Goal: Task Accomplishment & Management: Complete application form

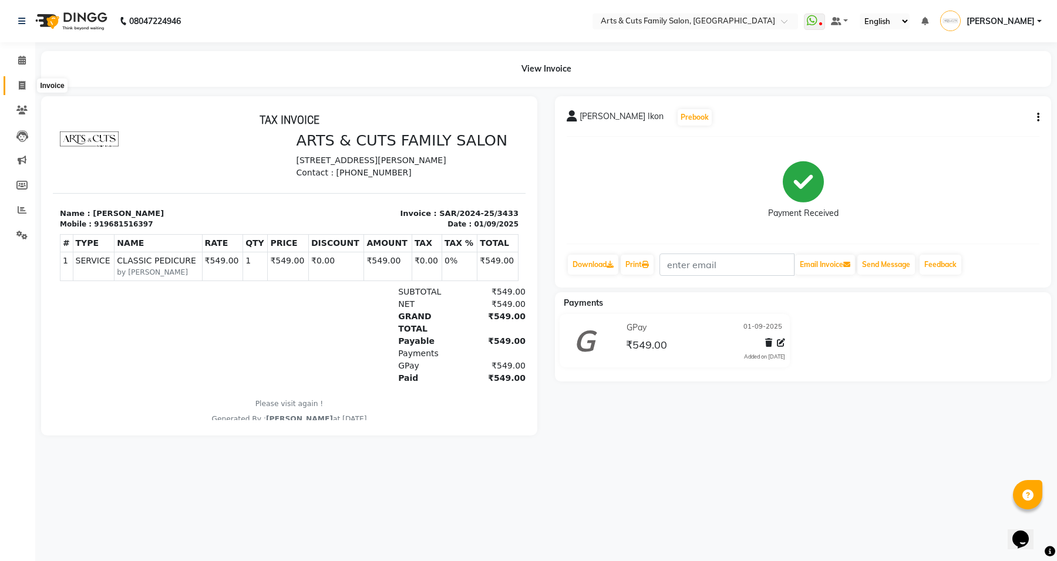
click at [22, 88] on icon at bounding box center [22, 85] width 6 height 9
select select "service"
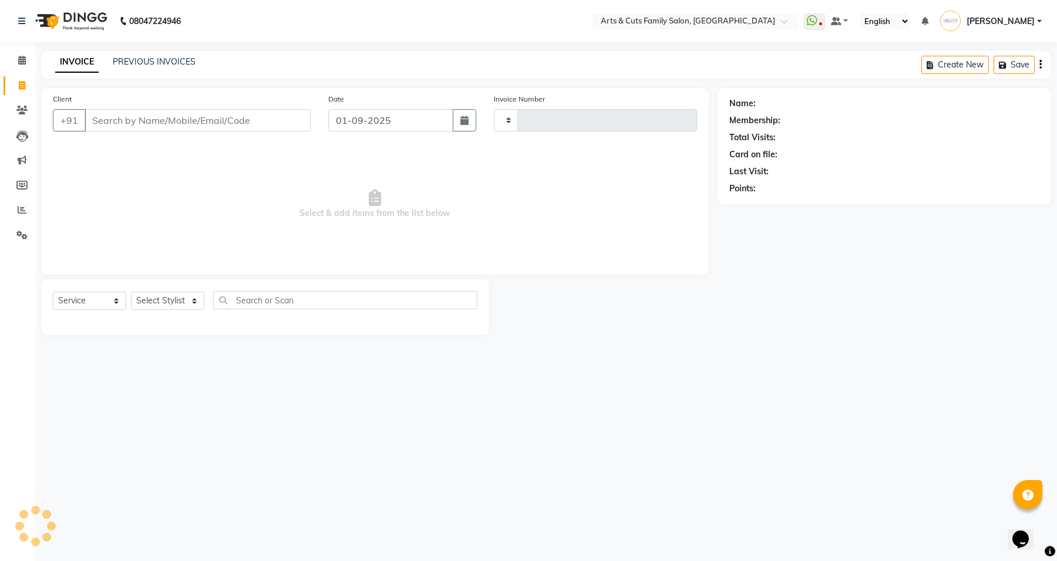
type input "3435"
select select "7513"
click at [178, 124] on input "Client" at bounding box center [198, 120] width 226 height 22
type input "918978829002"
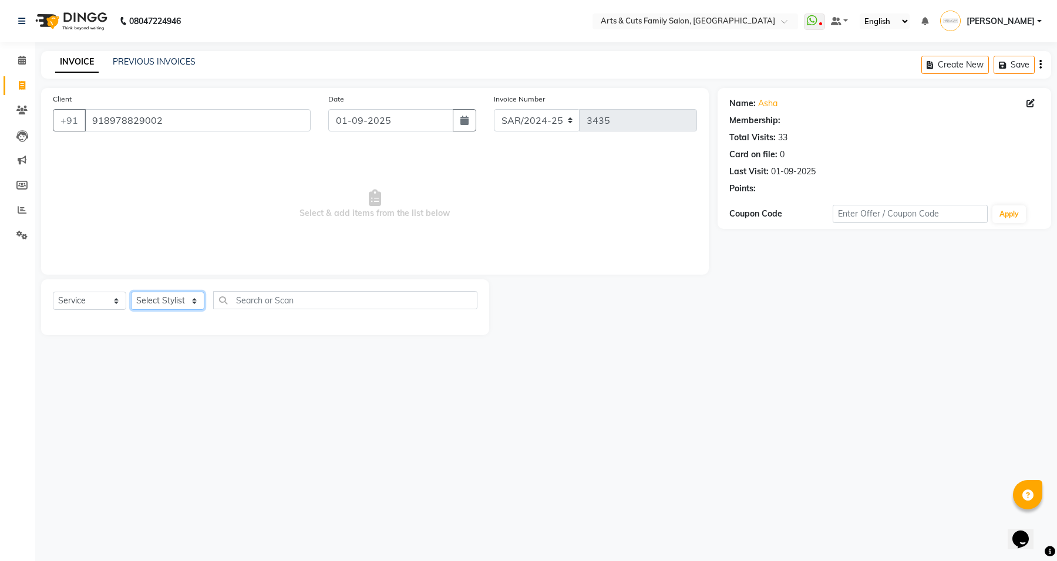
drag, startPoint x: 156, startPoint y: 301, endPoint x: 156, endPoint y: 292, distance: 8.8
click at [156, 301] on select "Select Stylist [PERSON_NAME] [PERSON_NAME] SNOVEE Anji Ashwini [PERSON_NAME] [P…" at bounding box center [167, 301] width 73 height 18
select select "1: Object"
select select "63866"
click at [131, 292] on select "Select Stylist [PERSON_NAME] [PERSON_NAME] SNOVEE Anji Ashwini [PERSON_NAME] [P…" at bounding box center [167, 301] width 73 height 18
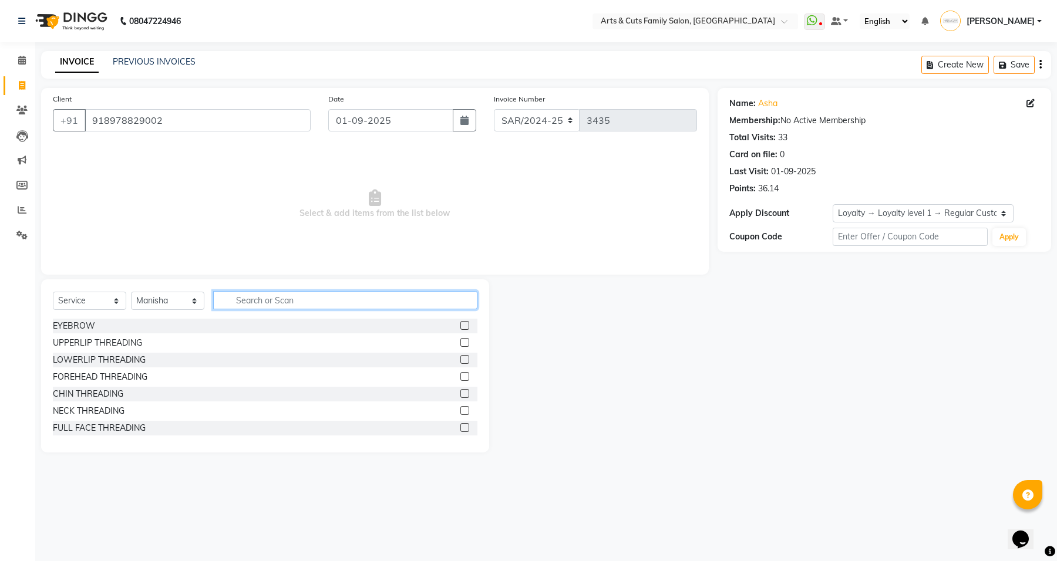
click at [278, 302] on input "text" at bounding box center [345, 300] width 264 height 18
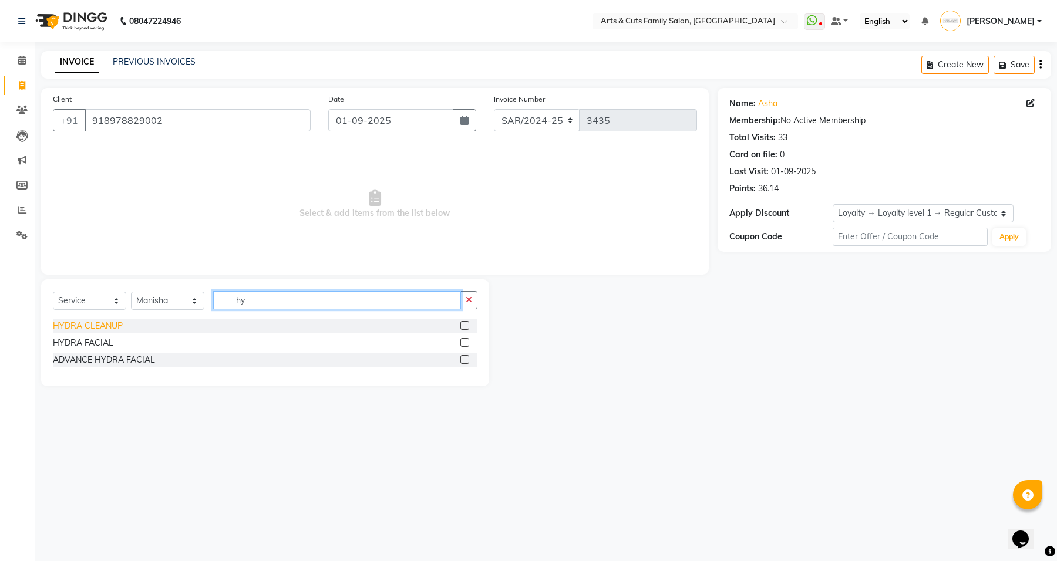
type input "hy"
click at [112, 325] on div "HYDRA CLEANUP" at bounding box center [88, 326] width 70 height 12
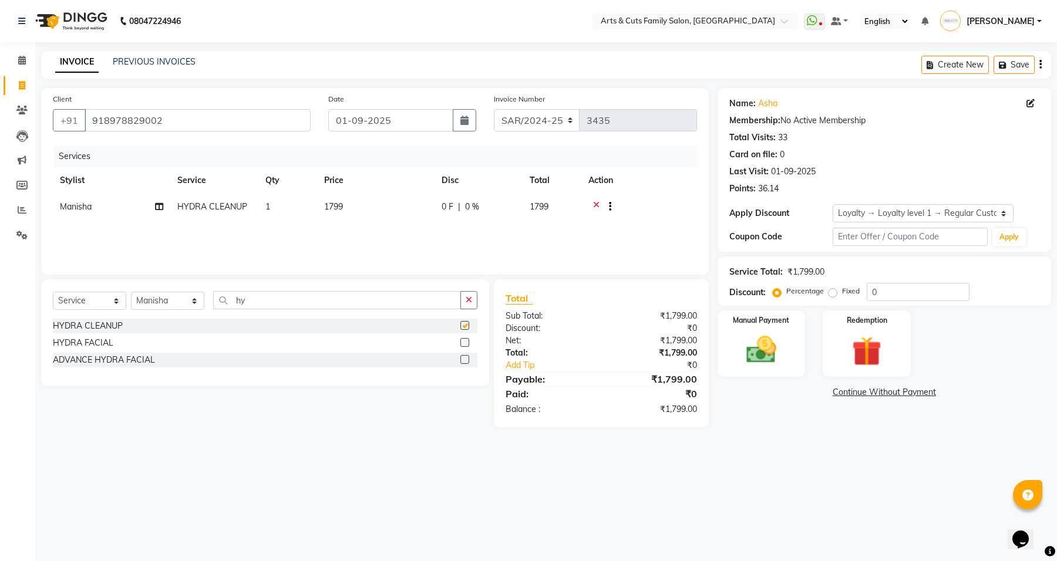
checkbox input "false"
drag, startPoint x: 256, startPoint y: 298, endPoint x: 230, endPoint y: 298, distance: 26.4
click at [230, 298] on input "hy" at bounding box center [337, 300] width 248 height 18
click at [167, 301] on select "Select Stylist [PERSON_NAME] [PERSON_NAME] SNOVEE Anji Ashwini [PERSON_NAME] [P…" at bounding box center [167, 301] width 73 height 18
select select "75665"
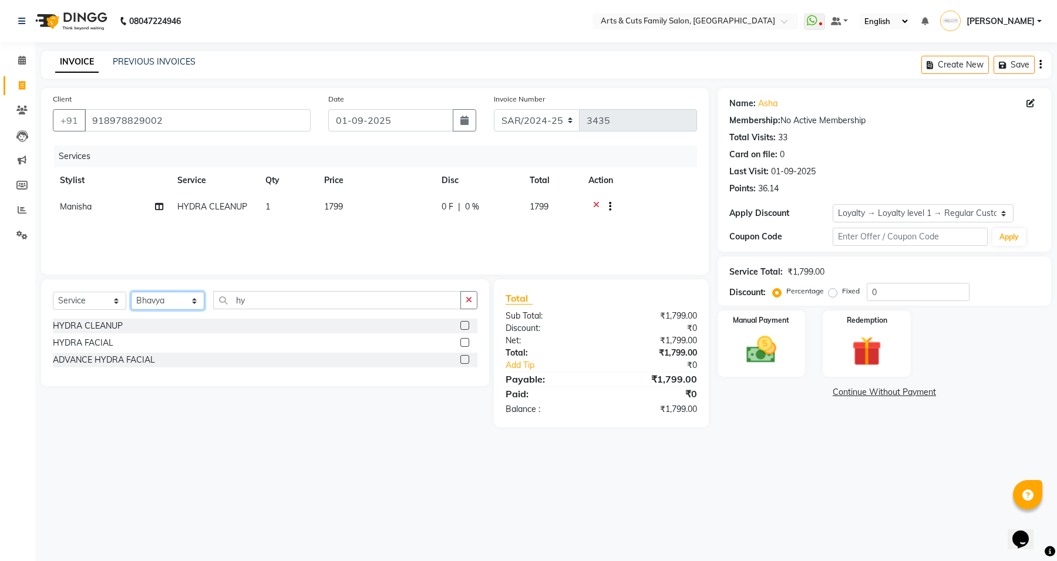
click at [131, 292] on select "Select Stylist [PERSON_NAME] [PERSON_NAME] SNOVEE Anji Ashwini [PERSON_NAME] [P…" at bounding box center [167, 301] width 73 height 18
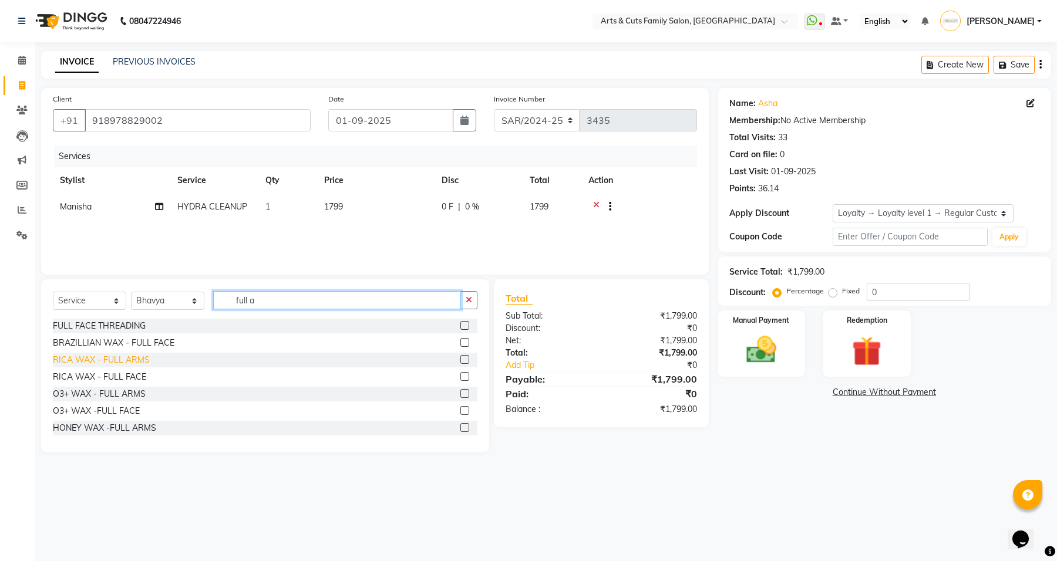
type input "full a"
click at [104, 363] on div "RICA WAX - FULL ARMS" at bounding box center [101, 360] width 97 height 12
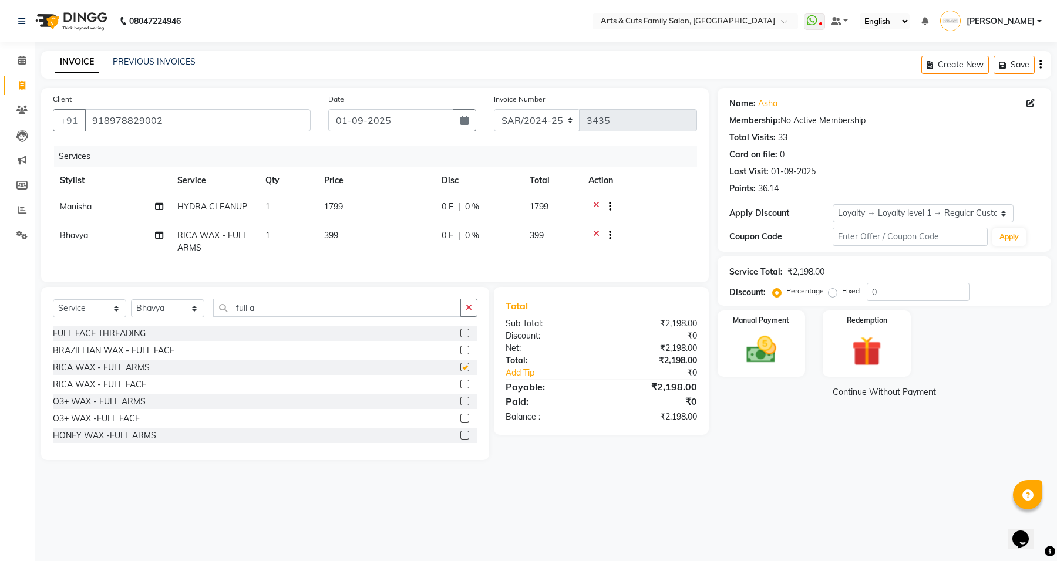
checkbox input "false"
drag, startPoint x: 251, startPoint y: 318, endPoint x: 228, endPoint y: 315, distance: 23.1
click at [228, 315] on input "full a" at bounding box center [337, 308] width 248 height 18
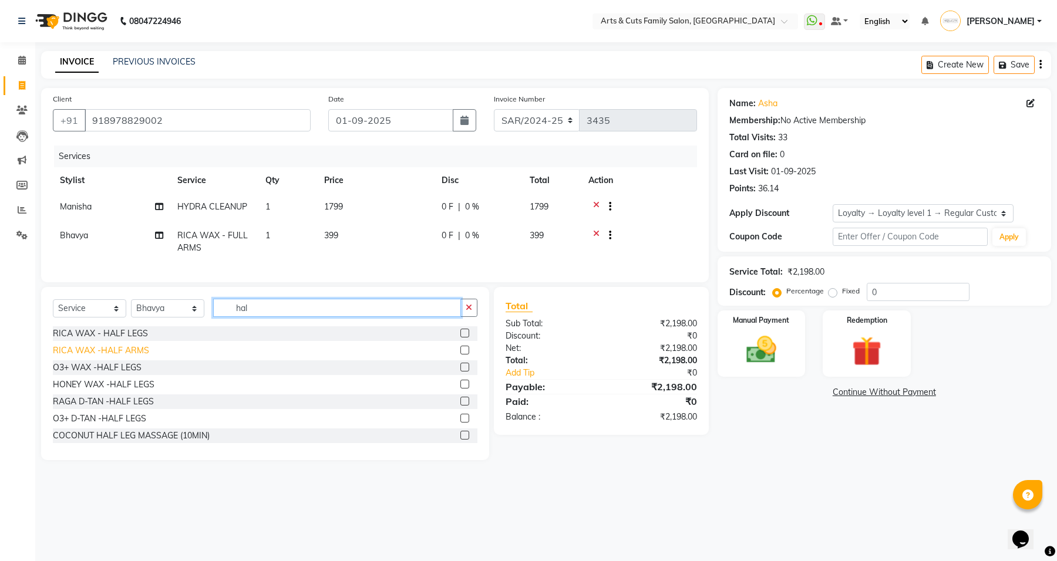
type input "hal"
click at [85, 357] on div "RICA WAX -HALF ARMS" at bounding box center [101, 351] width 96 height 12
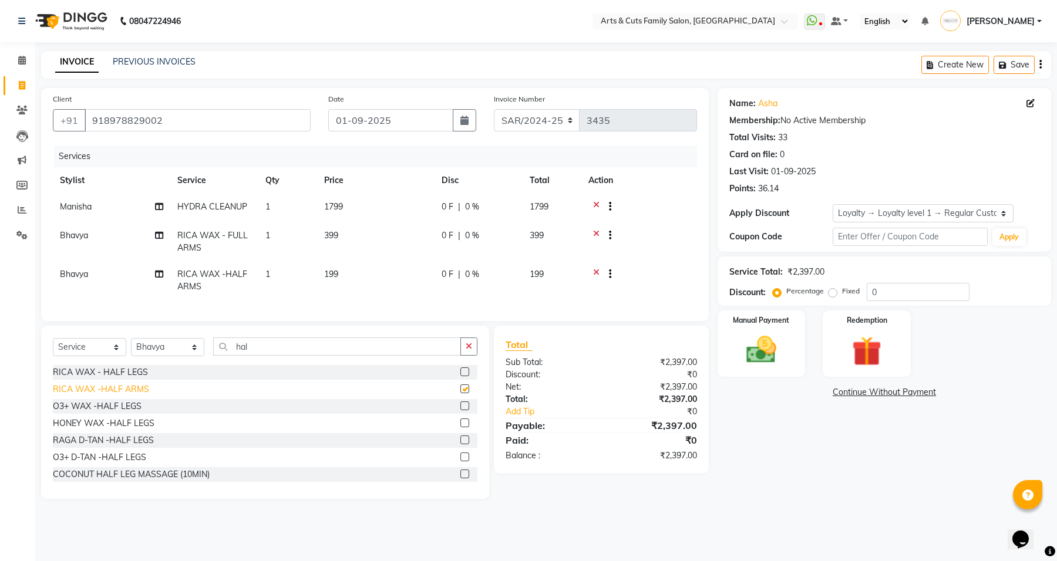
checkbox input "false"
click at [596, 272] on icon at bounding box center [596, 275] width 6 height 15
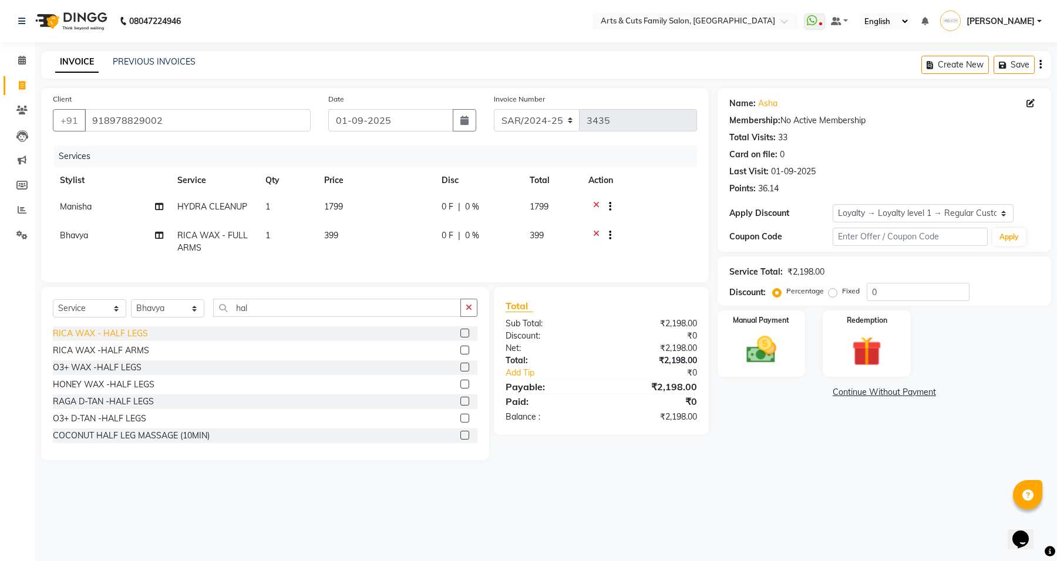
click at [131, 340] on div "RICA WAX - HALF LEGS" at bounding box center [100, 334] width 95 height 12
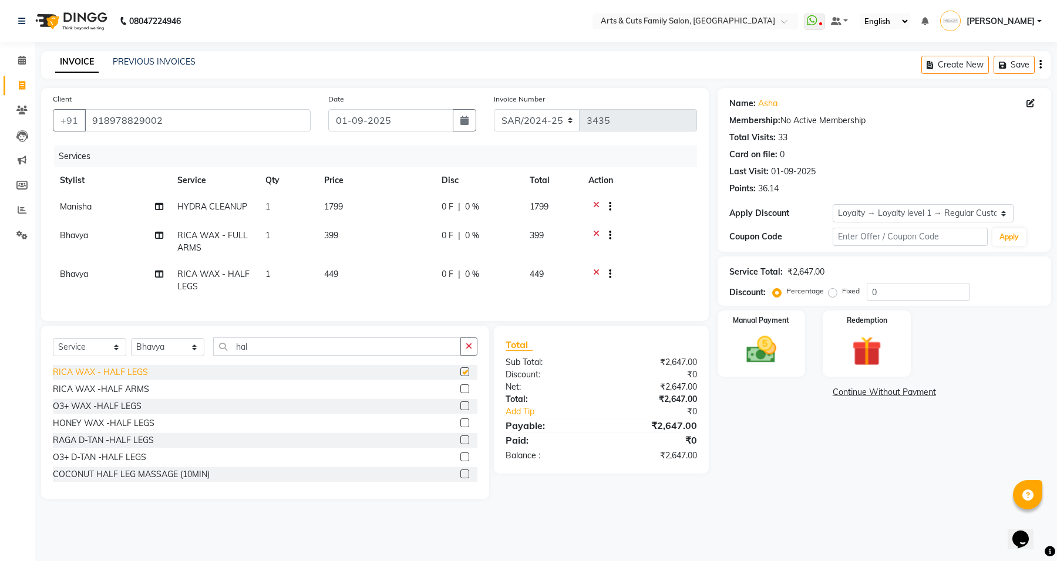
checkbox input "false"
drag, startPoint x: 241, startPoint y: 359, endPoint x: 224, endPoint y: 359, distance: 16.4
click at [224, 356] on input "hal" at bounding box center [337, 347] width 248 height 18
click at [160, 356] on select "Select Stylist [PERSON_NAME] [PERSON_NAME] SNOVEE Anji Ashwini [PERSON_NAME] [P…" at bounding box center [167, 347] width 73 height 18
select select "63866"
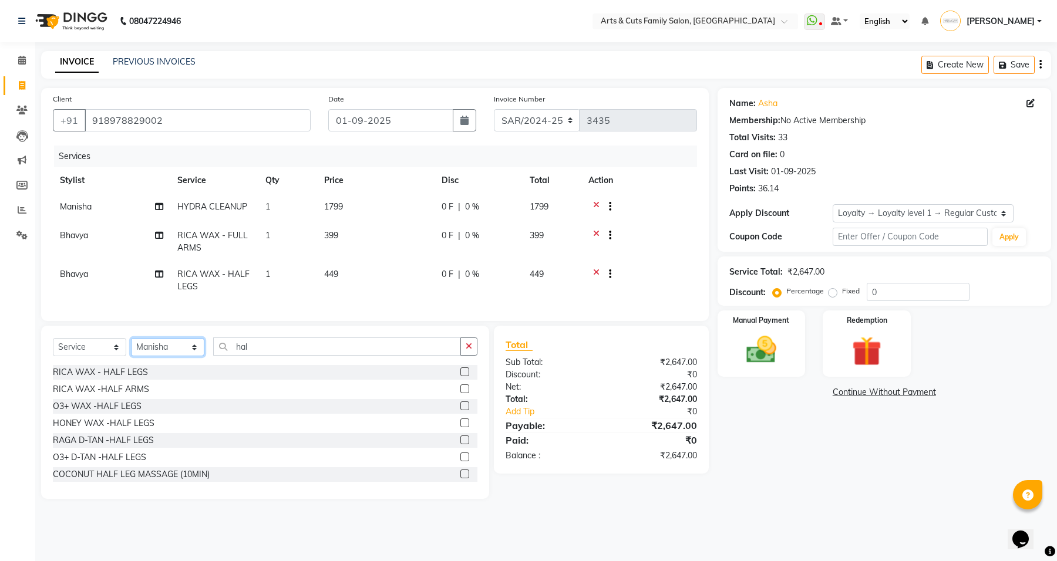
click at [131, 349] on select "Select Stylist [PERSON_NAME] [PERSON_NAME] SNOVEE Anji Ashwini [PERSON_NAME] [P…" at bounding box center [167, 347] width 73 height 18
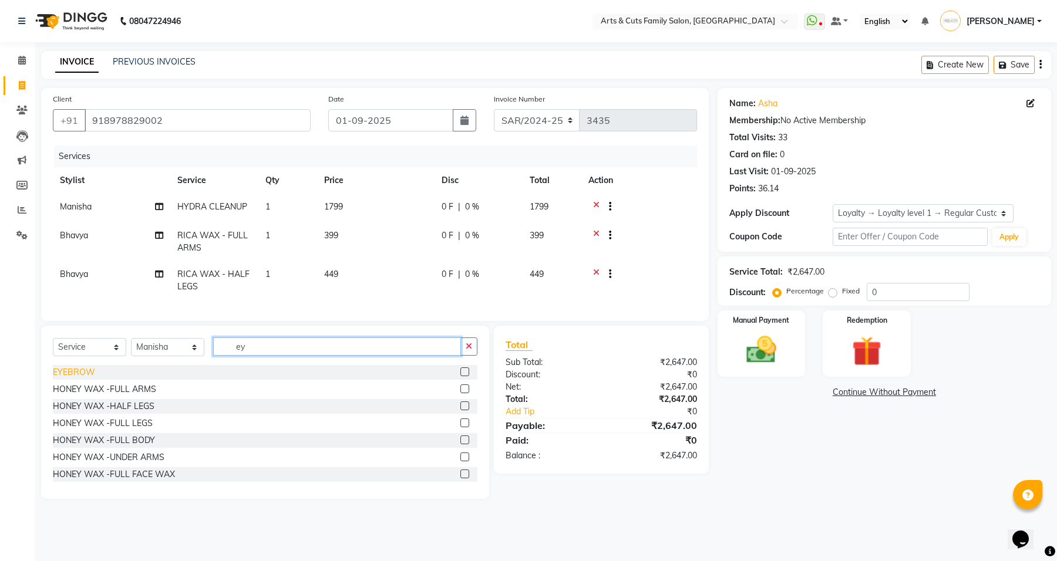
type input "ey"
click at [79, 379] on div "EYEBROW" at bounding box center [74, 372] width 42 height 12
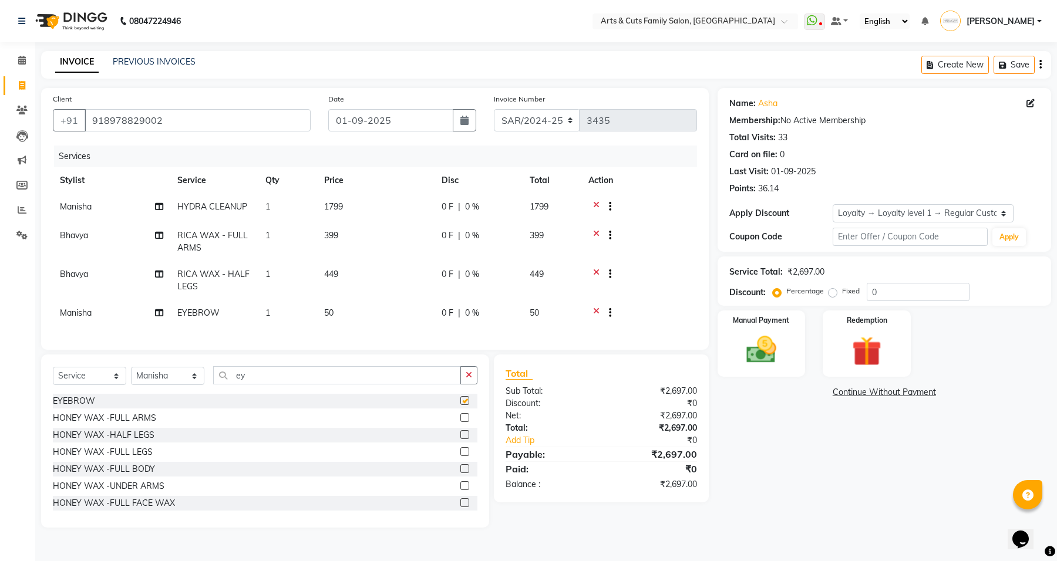
checkbox input "false"
drag, startPoint x: 891, startPoint y: 291, endPoint x: 855, endPoint y: 291, distance: 35.8
click at [855, 291] on div "Percentage Fixed 0" at bounding box center [872, 292] width 194 height 18
type input "5"
click at [852, 491] on div "Name: Asha Membership: No Active Membership Total Visits: 33 Card on file: 0 La…" at bounding box center [888, 308] width 342 height 440
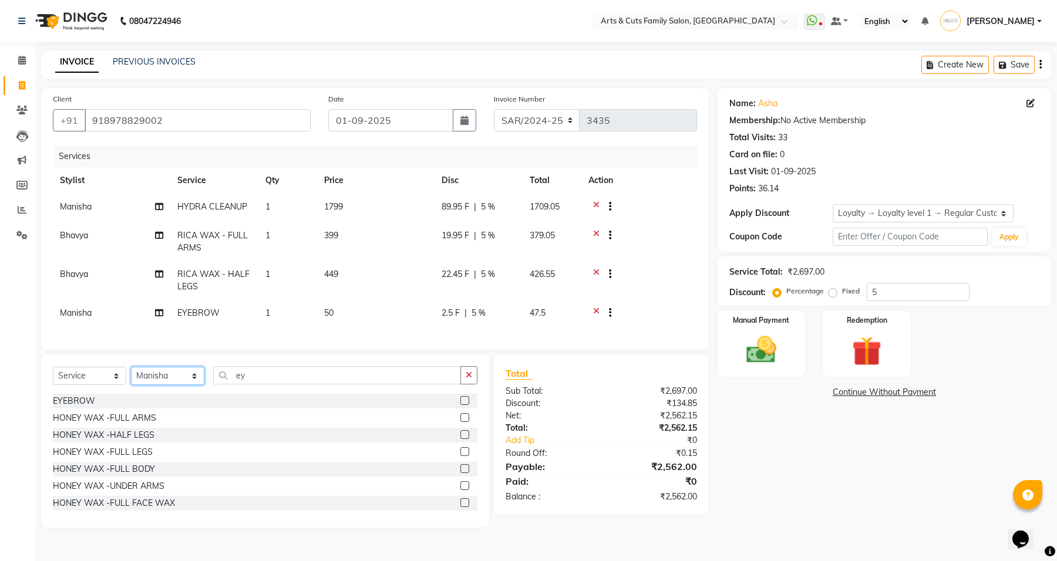
drag, startPoint x: 166, startPoint y: 386, endPoint x: 166, endPoint y: 379, distance: 7.1
click at [166, 385] on select "Select Stylist [PERSON_NAME] [PERSON_NAME] SNOVEE Anji Ashwini [PERSON_NAME] [P…" at bounding box center [167, 376] width 73 height 18
select select "75665"
click at [131, 377] on select "Select Stylist [PERSON_NAME] [PERSON_NAME] SNOVEE Anji Ashwini [PERSON_NAME] [P…" at bounding box center [167, 376] width 73 height 18
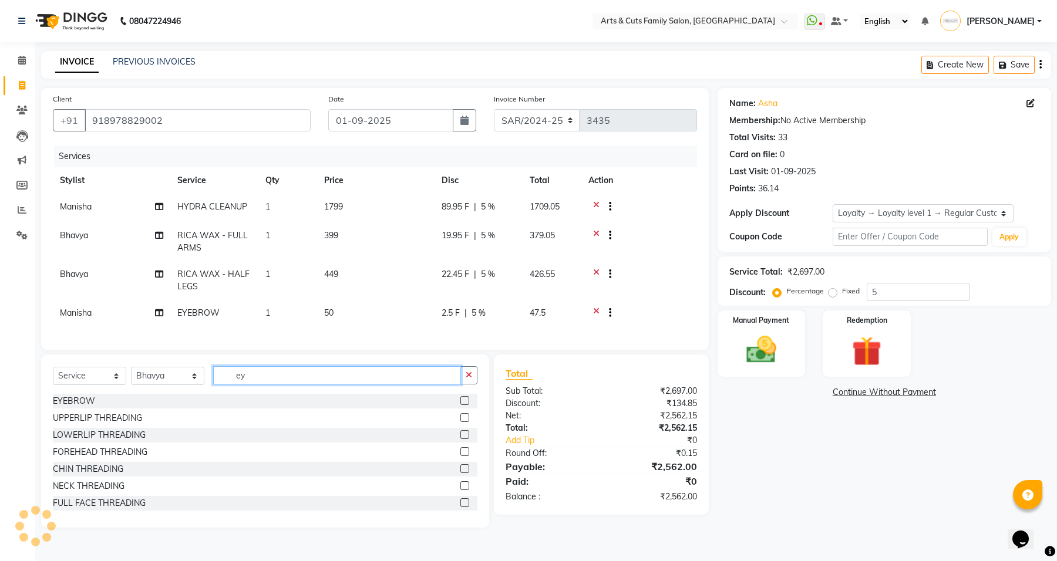
drag, startPoint x: 237, startPoint y: 385, endPoint x: 183, endPoint y: 379, distance: 53.8
click at [183, 379] on div "Select Service Product Membership Package Voucher Prepaid Gift Card Select Styl…" at bounding box center [265, 380] width 424 height 28
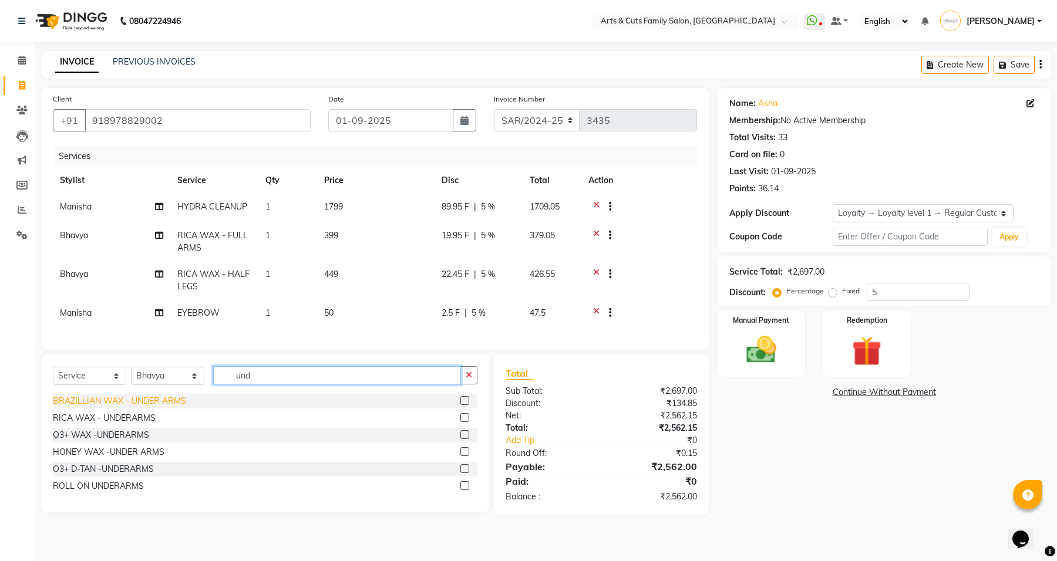
type input "und"
click at [137, 407] on div "BRAZILLIAN WAX - UNDER ARMS" at bounding box center [119, 401] width 133 height 12
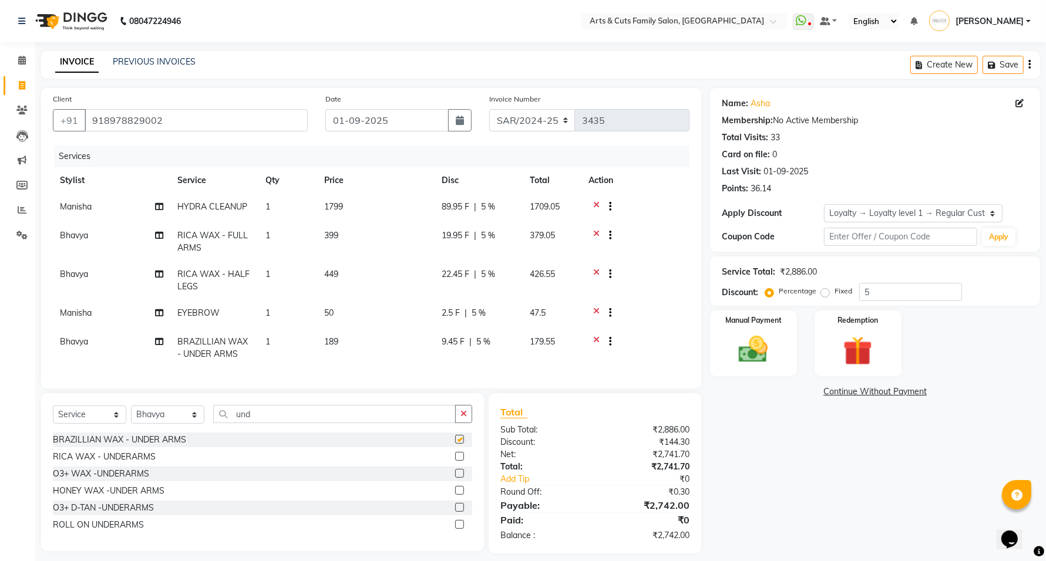
checkbox input "false"
click at [103, 463] on div "RICA WAX - UNDERARMS" at bounding box center [104, 457] width 103 height 12
checkbox input "false"
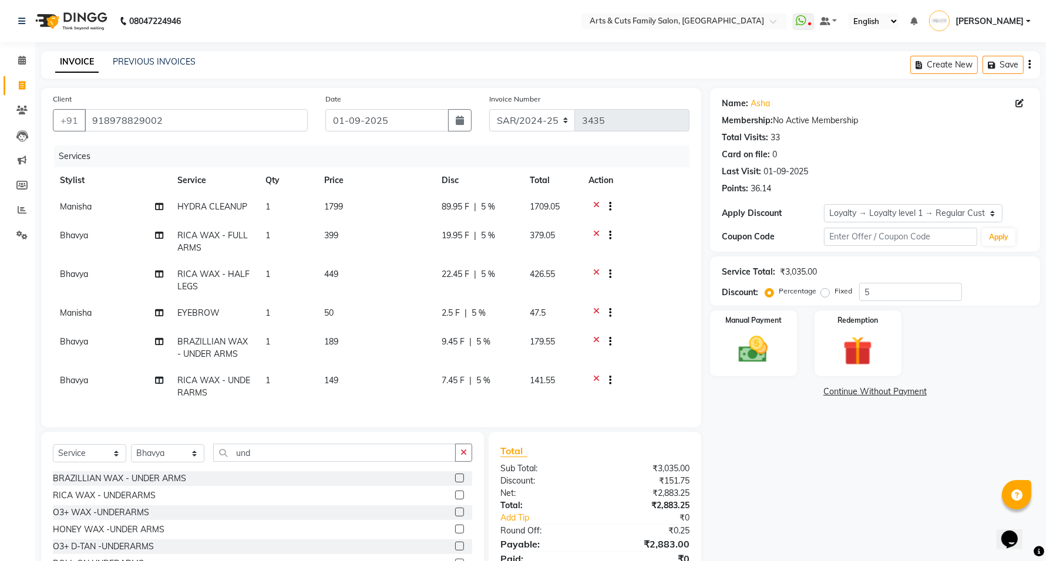
click at [596, 340] on icon at bounding box center [596, 343] width 6 height 15
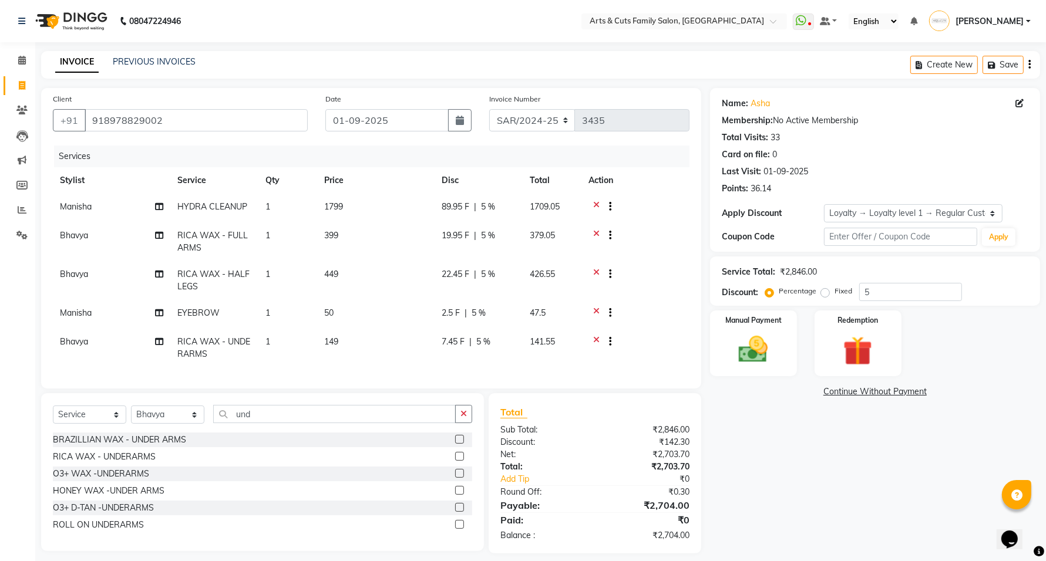
scroll to position [21, 0]
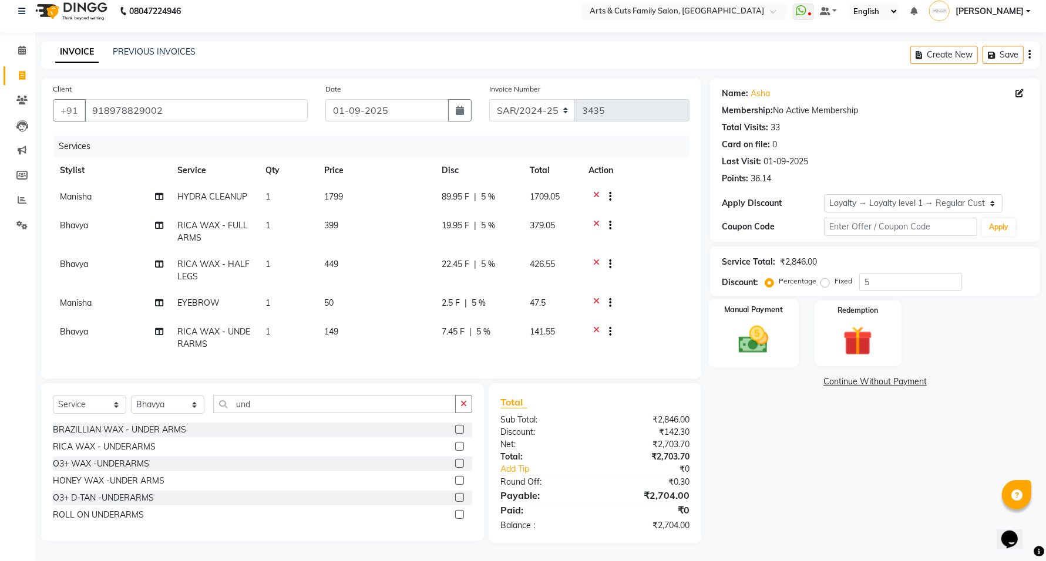
click at [753, 336] on img at bounding box center [753, 339] width 49 height 35
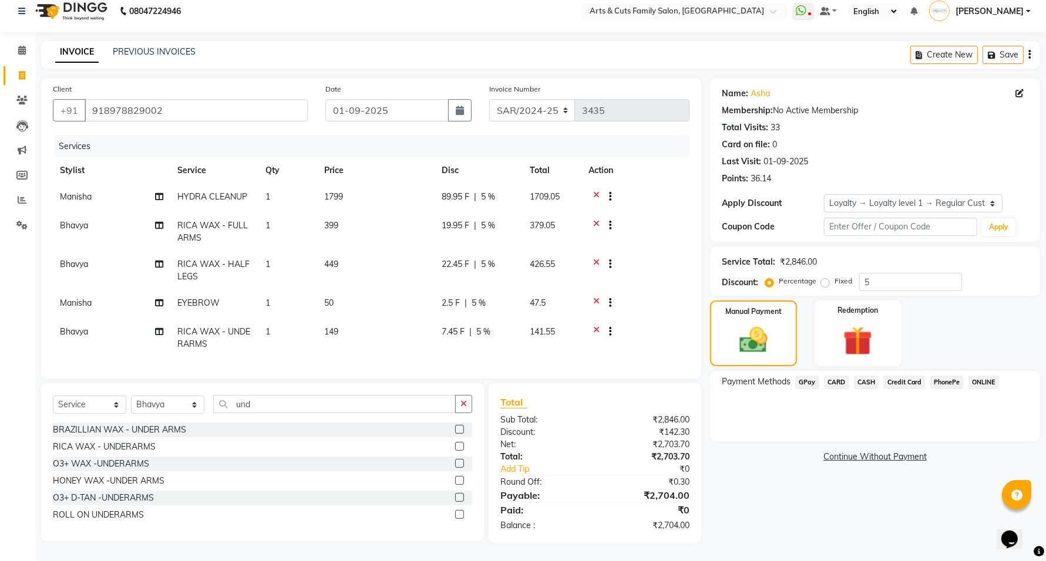
click at [810, 376] on span "GPay" at bounding box center [807, 383] width 24 height 14
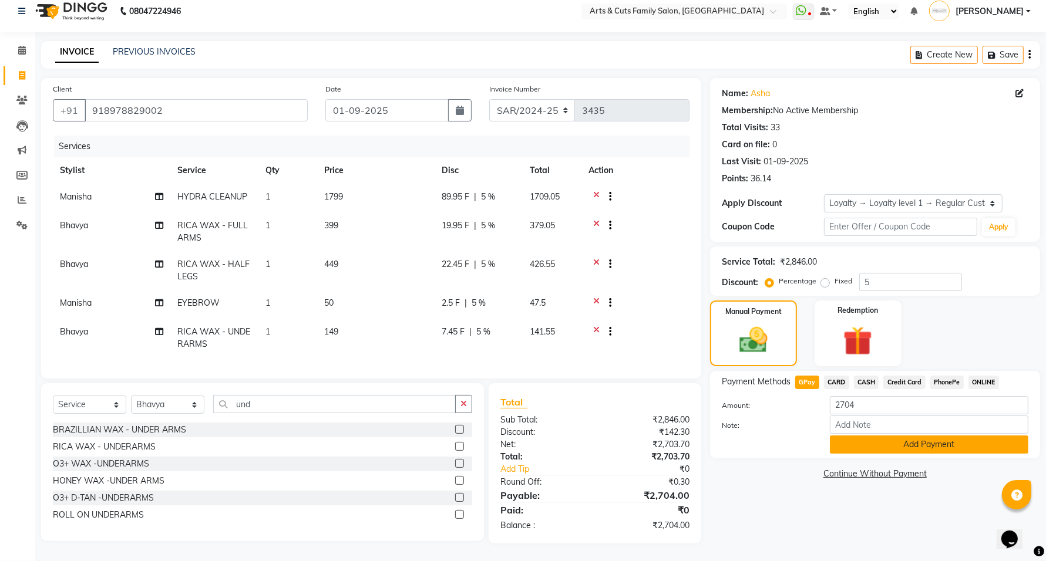
click at [970, 436] on button "Add Payment" at bounding box center [928, 445] width 198 height 18
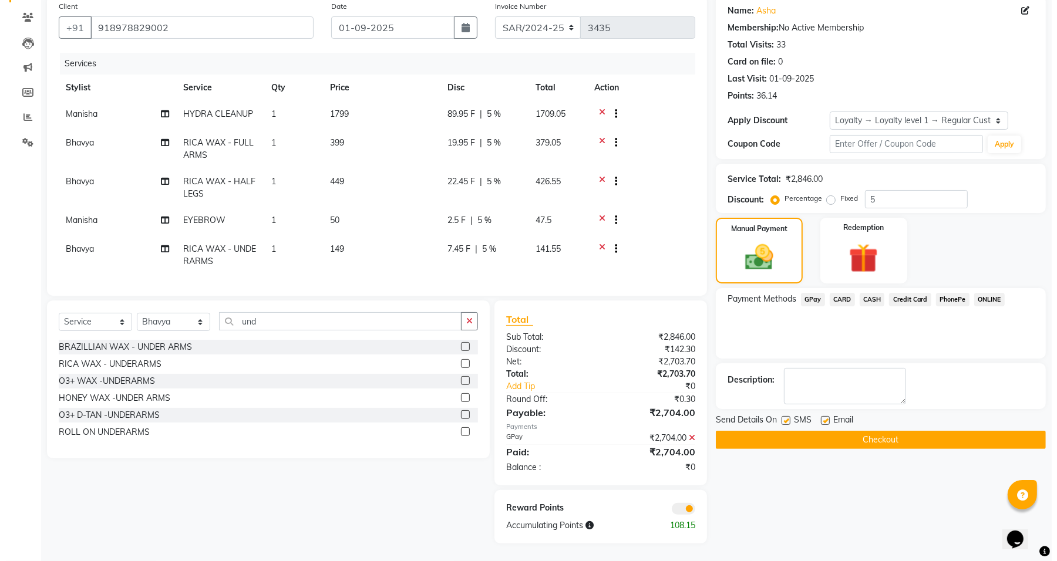
scroll to position [103, 0]
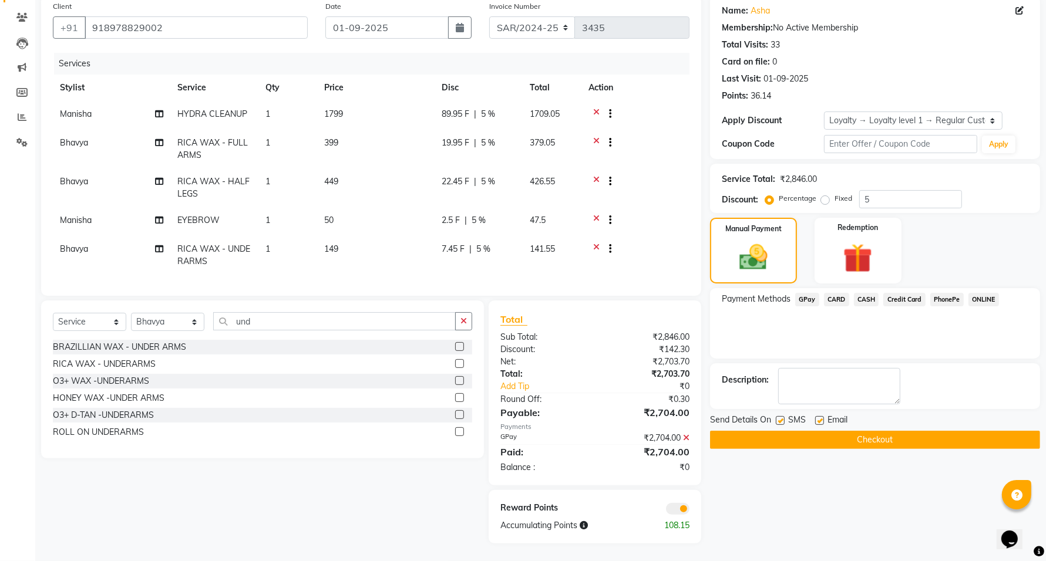
click at [822, 416] on label at bounding box center [819, 420] width 9 height 9
click at [822, 417] on input "checkbox" at bounding box center [819, 421] width 8 height 8
checkbox input "false"
click at [685, 505] on span at bounding box center [677, 509] width 23 height 12
click at [689, 511] on input "checkbox" at bounding box center [689, 511] width 0 height 0
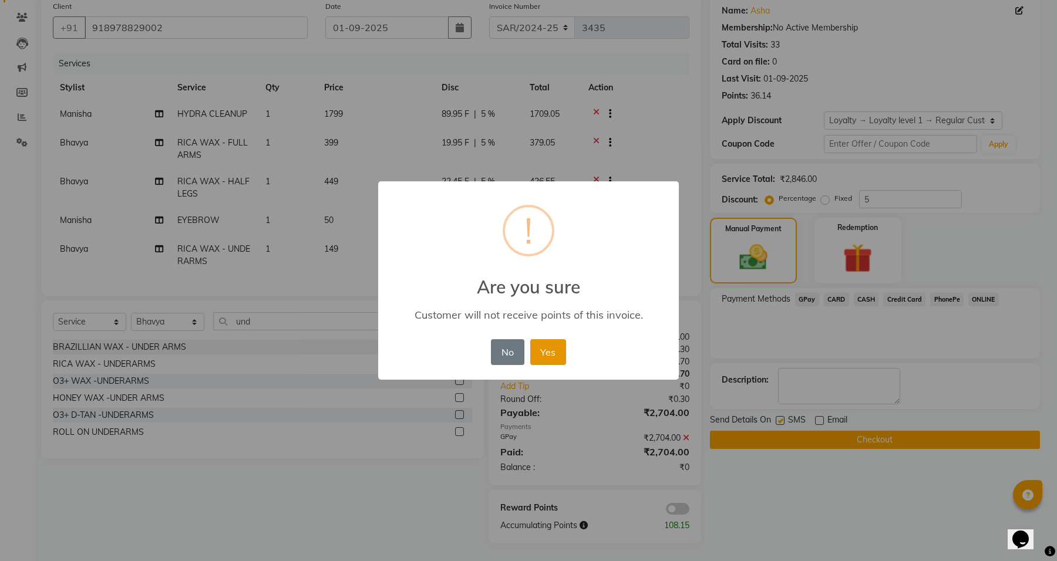
click at [555, 351] on button "Yes" at bounding box center [548, 352] width 36 height 26
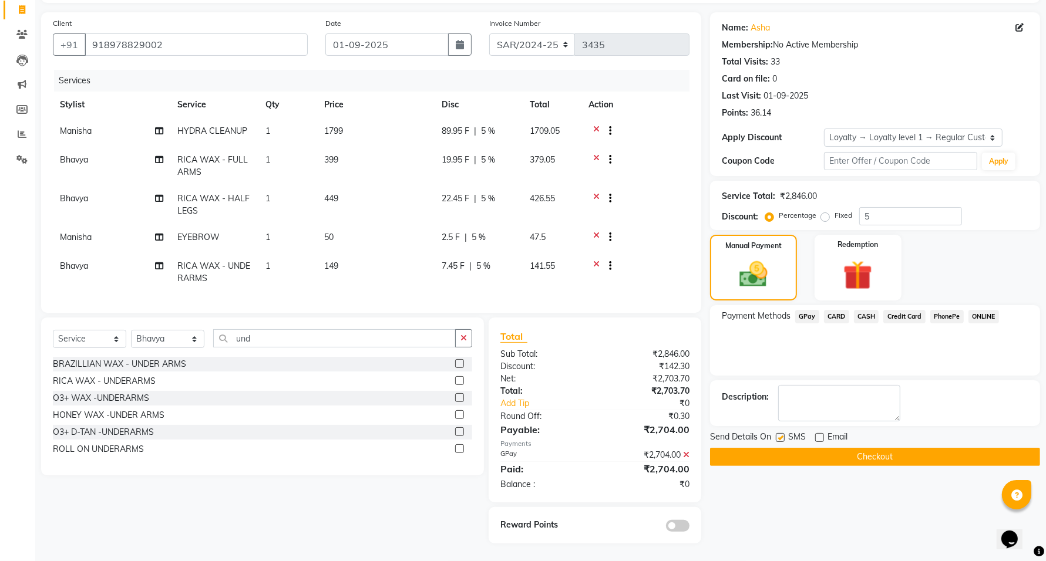
scroll to position [0, 0]
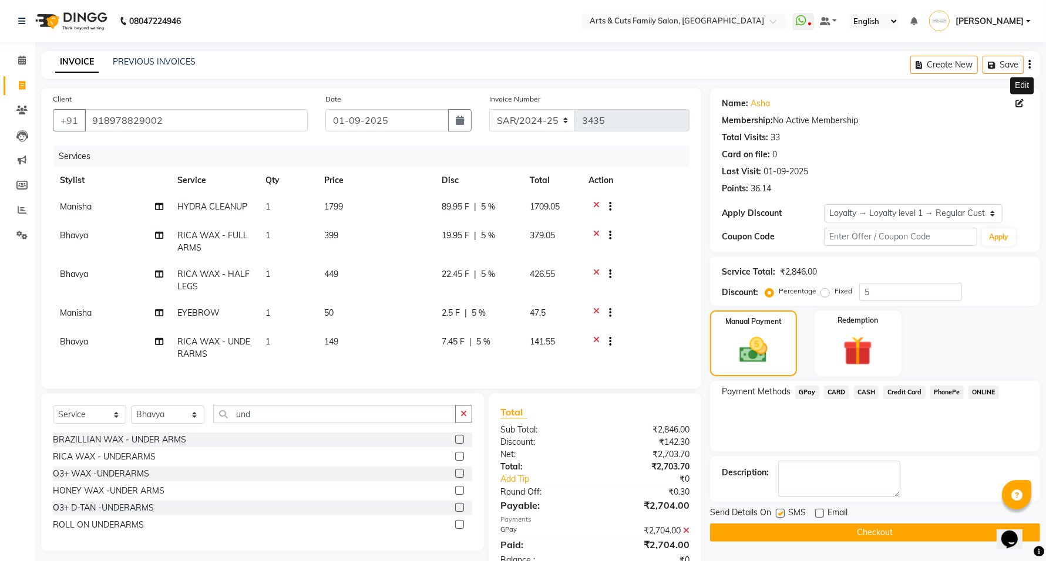
click at [1019, 106] on icon at bounding box center [1019, 103] width 8 height 8
click at [1020, 103] on icon at bounding box center [1019, 103] width 8 height 8
select select "[DEMOGRAPHIC_DATA]"
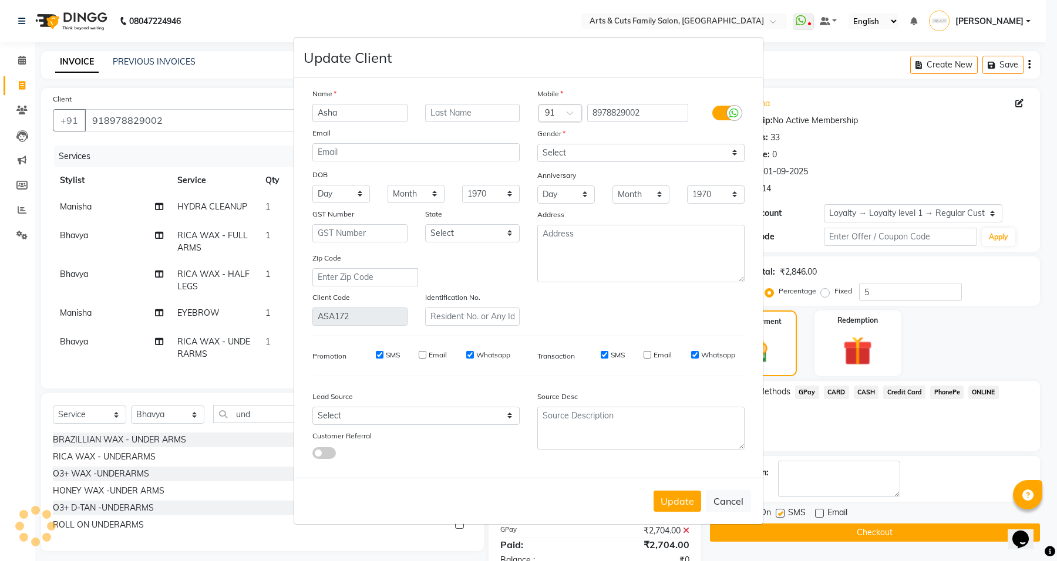
select select "[DEMOGRAPHIC_DATA]"
click at [492, 112] on input "text" at bounding box center [472, 113] width 95 height 18
type input "Sarjapura"
click at [670, 499] on button "Update" at bounding box center [677, 501] width 48 height 21
type input "8978829002"
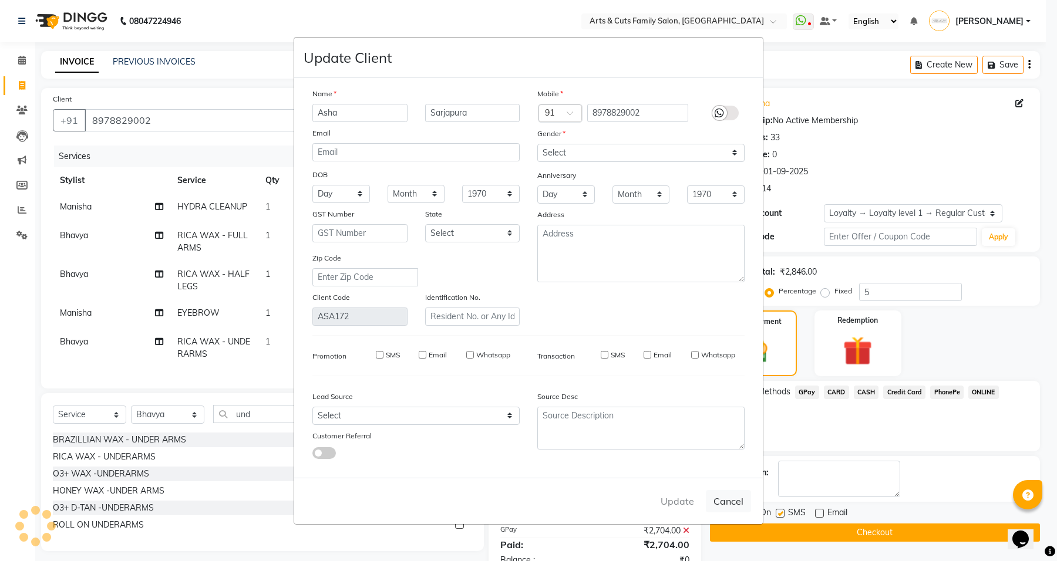
select select
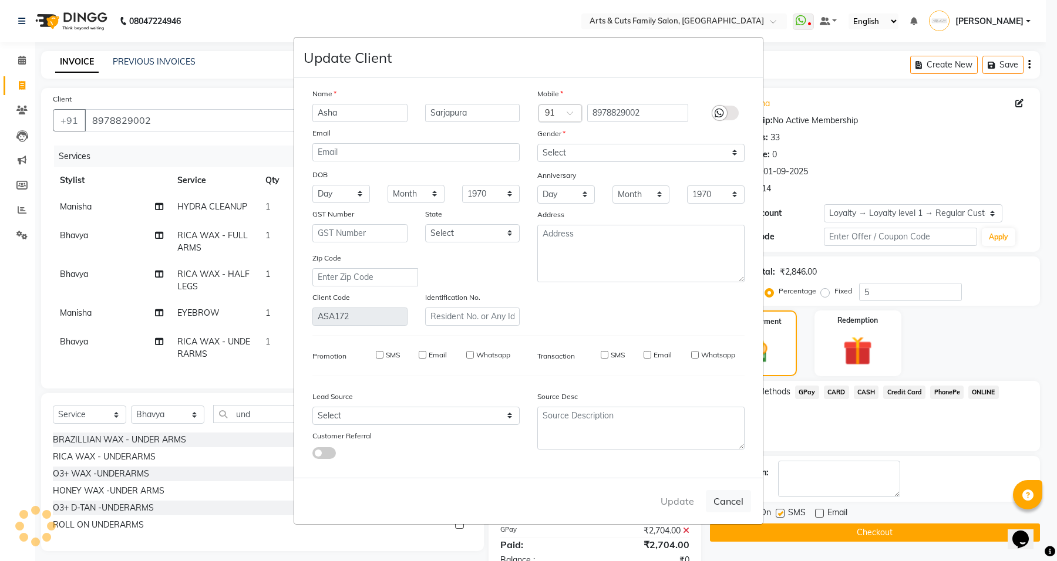
select select
checkbox input "false"
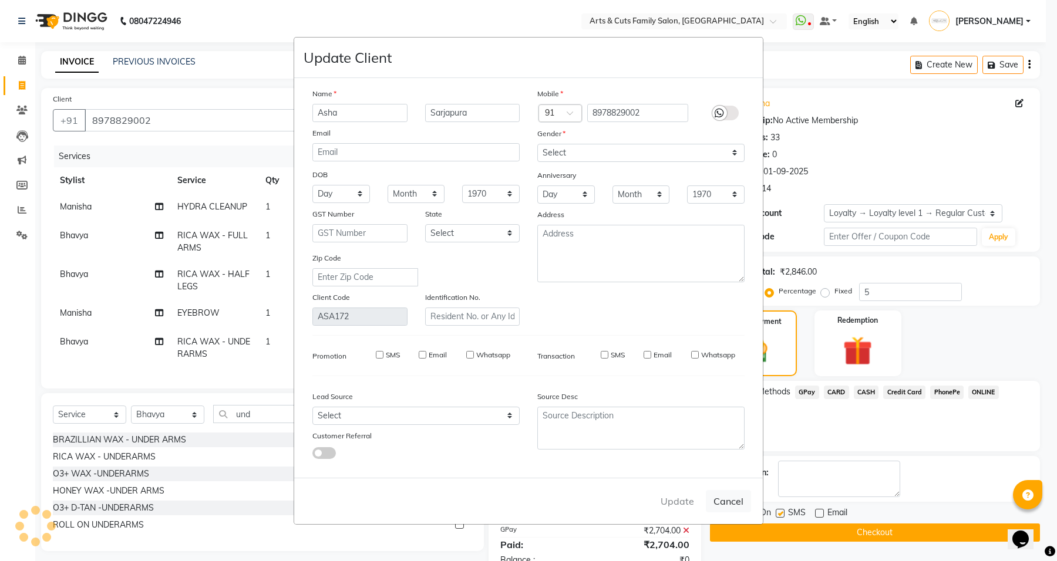
checkbox input "false"
select select
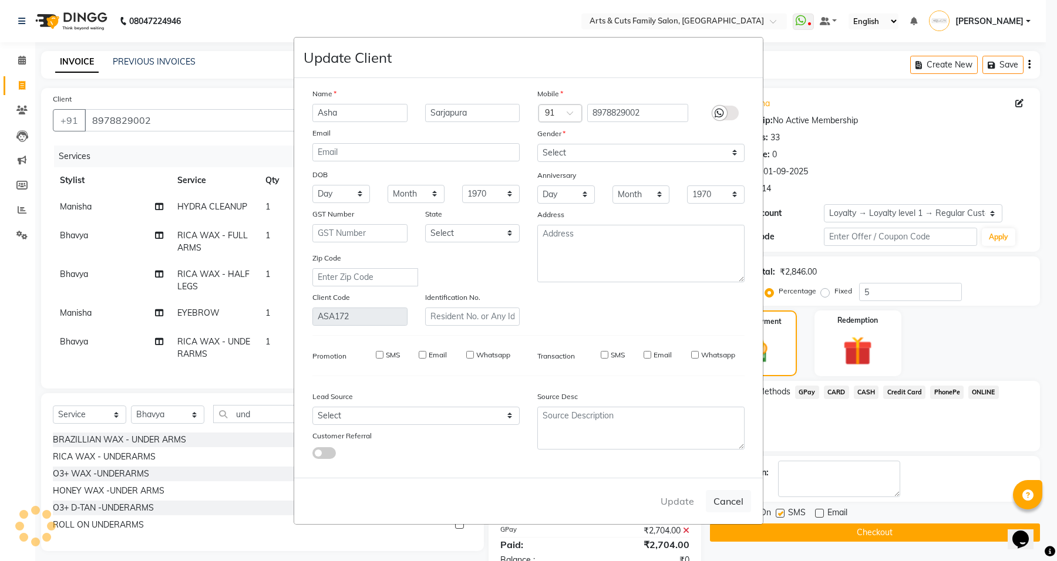
select select
checkbox input "false"
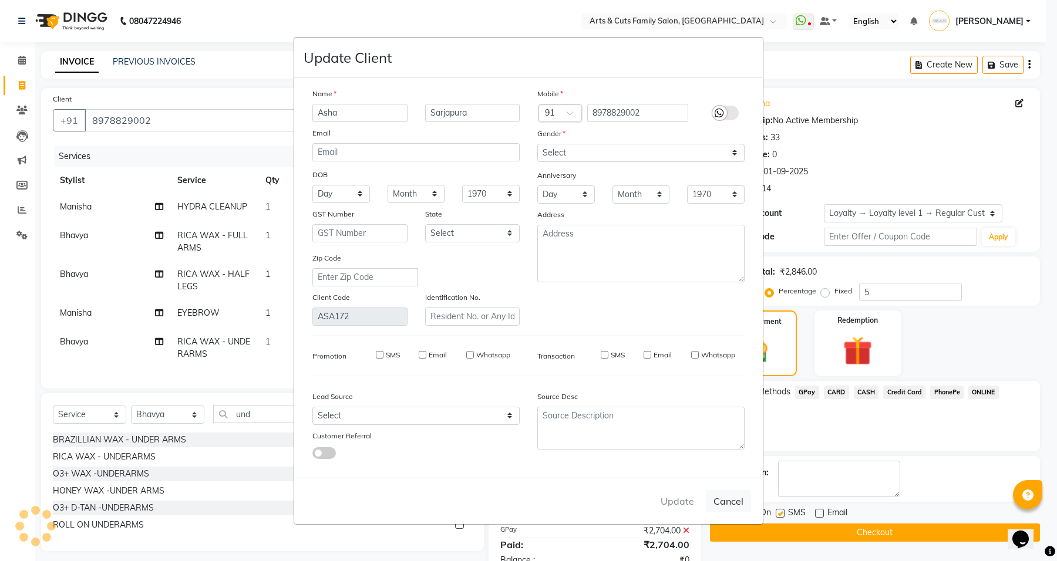
checkbox input "false"
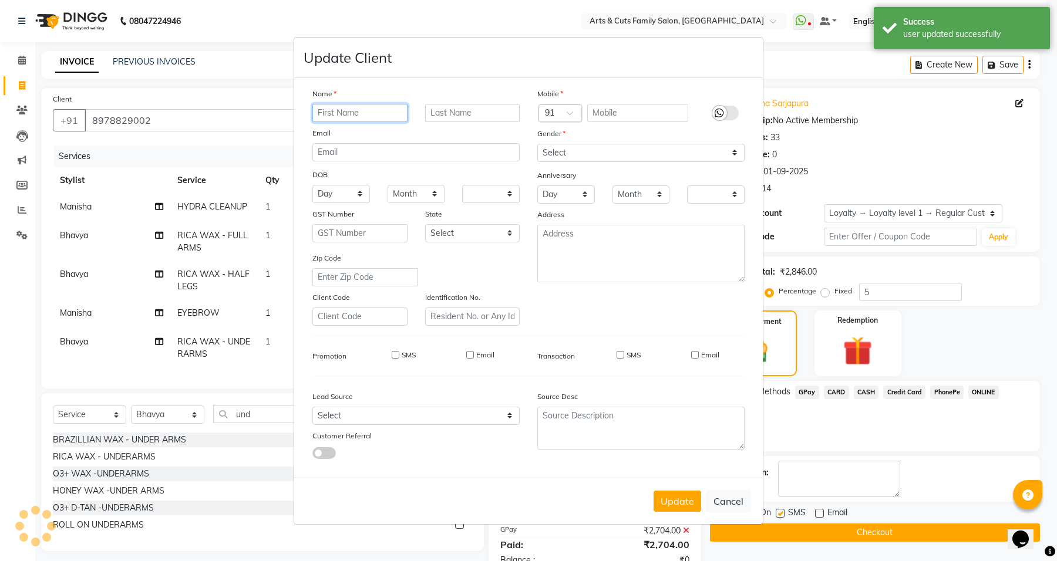
select select "1: Object"
type input "0"
click at [682, 500] on button "Update" at bounding box center [677, 501] width 48 height 21
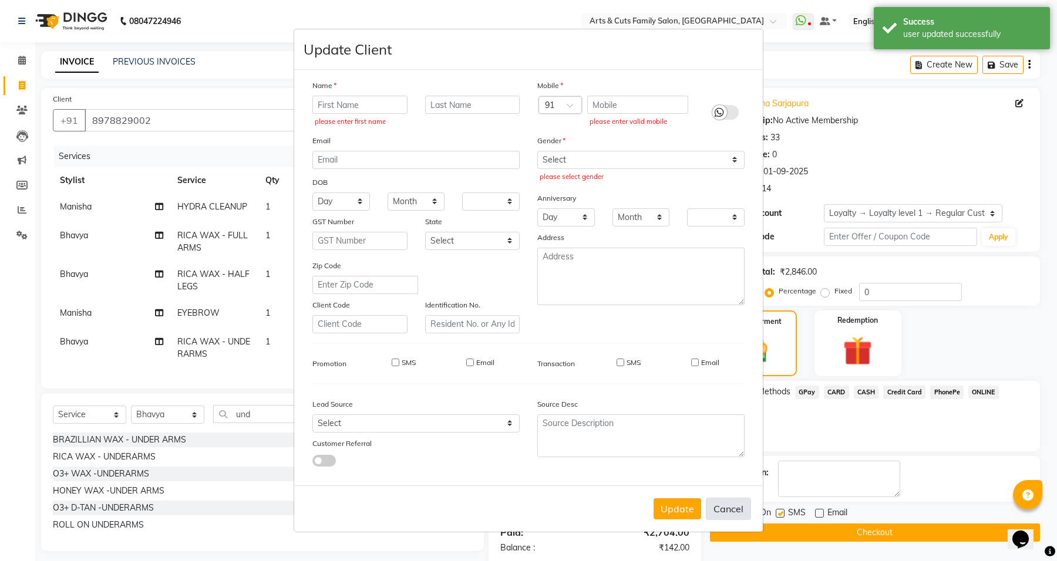
click at [729, 503] on button "Cancel" at bounding box center [728, 509] width 45 height 22
select select
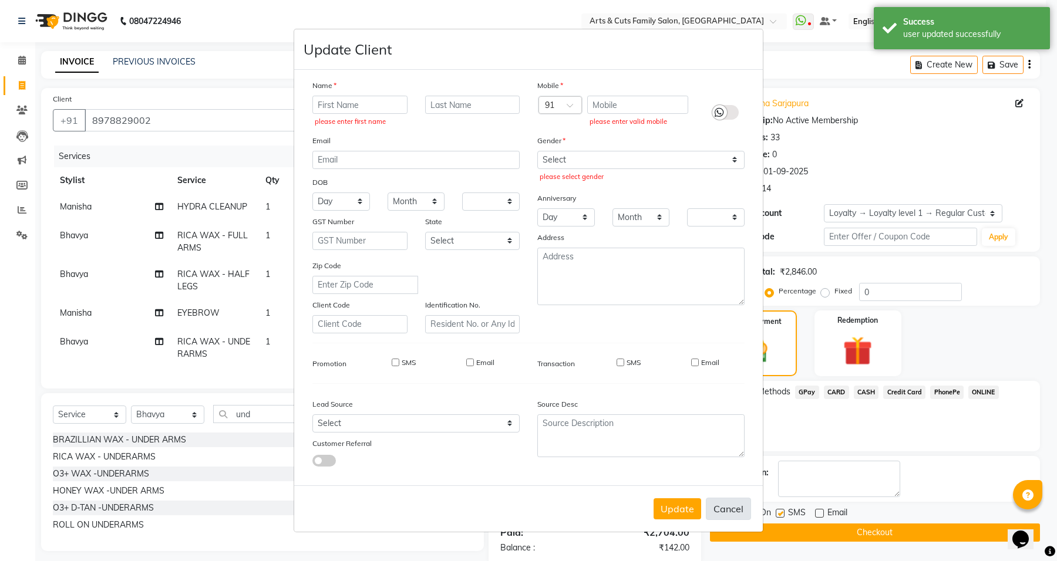
select select
checkbox input "false"
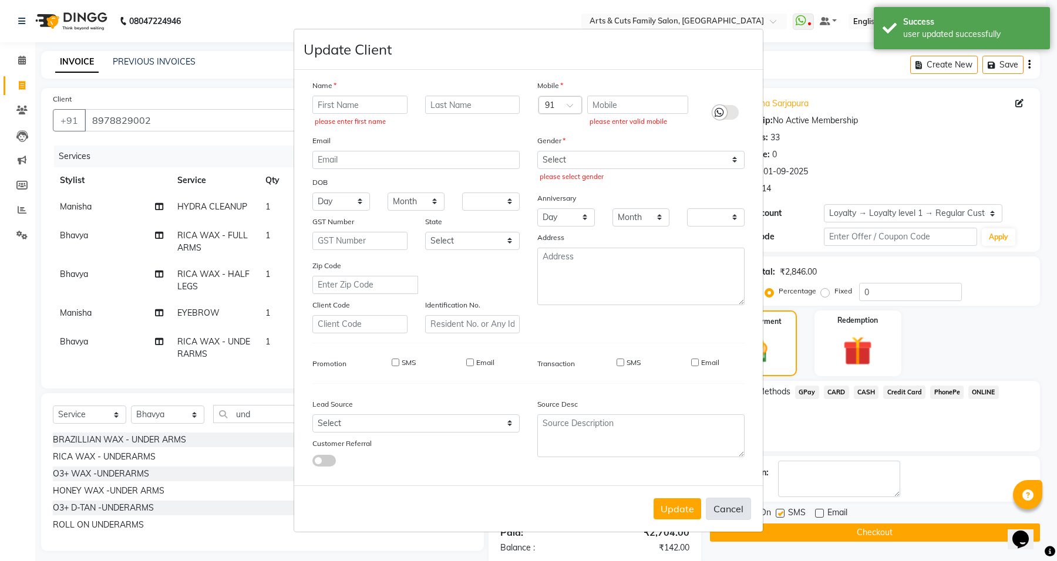
checkbox input "false"
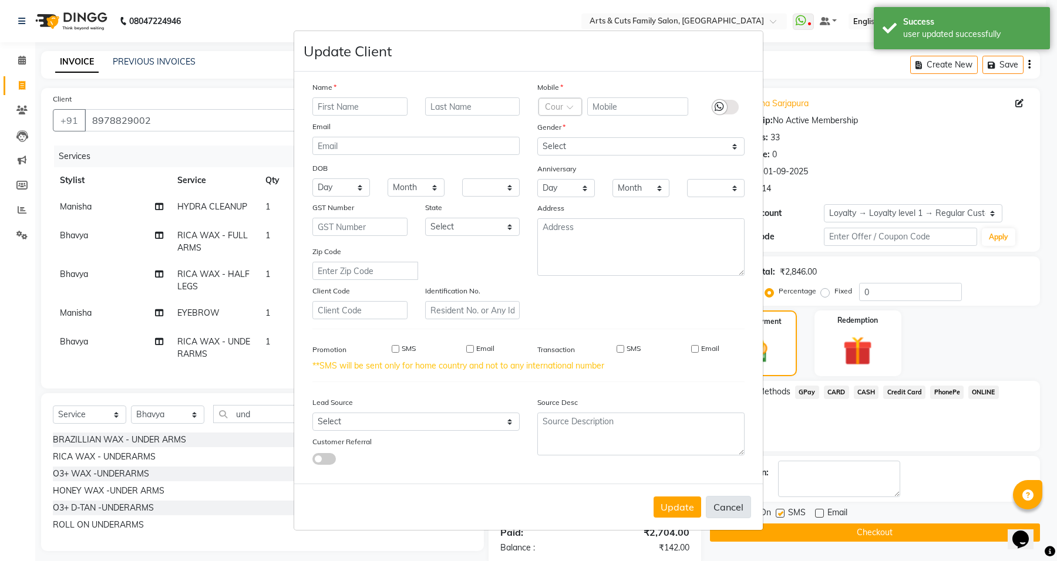
click at [729, 504] on button "Cancel" at bounding box center [728, 507] width 45 height 22
select select
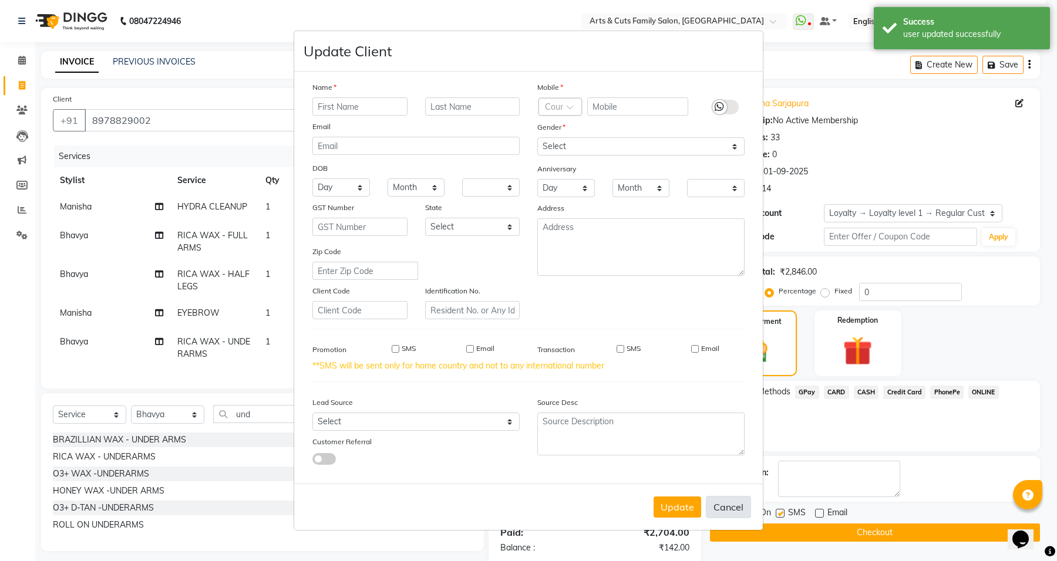
select select
checkbox input "false"
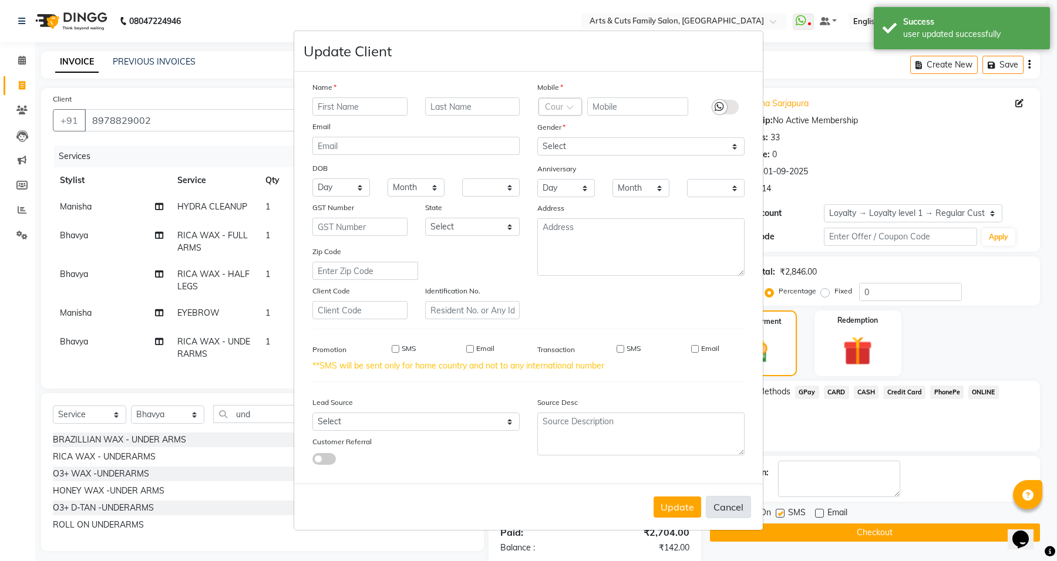
checkbox input "false"
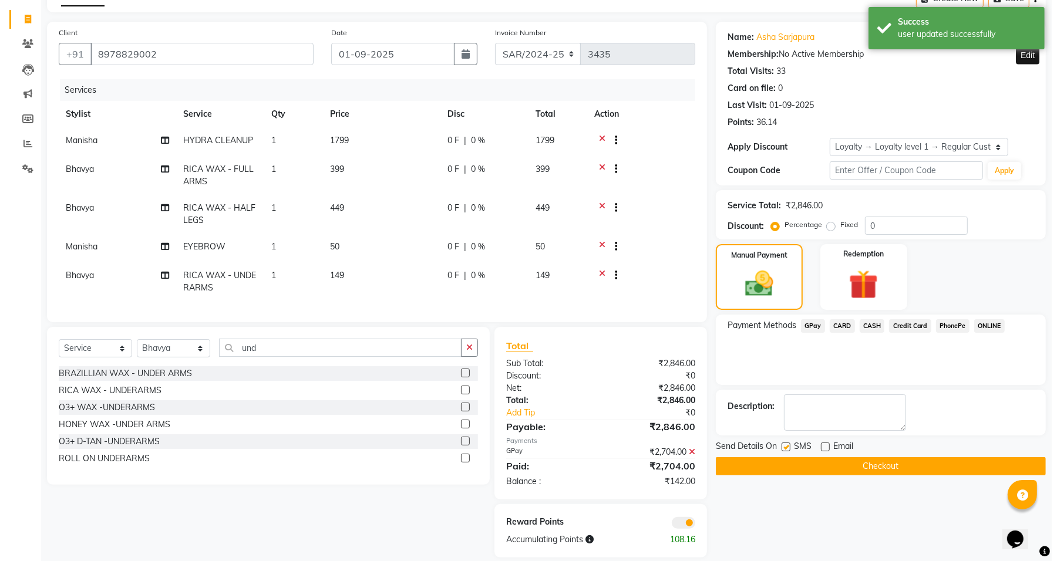
scroll to position [90, 0]
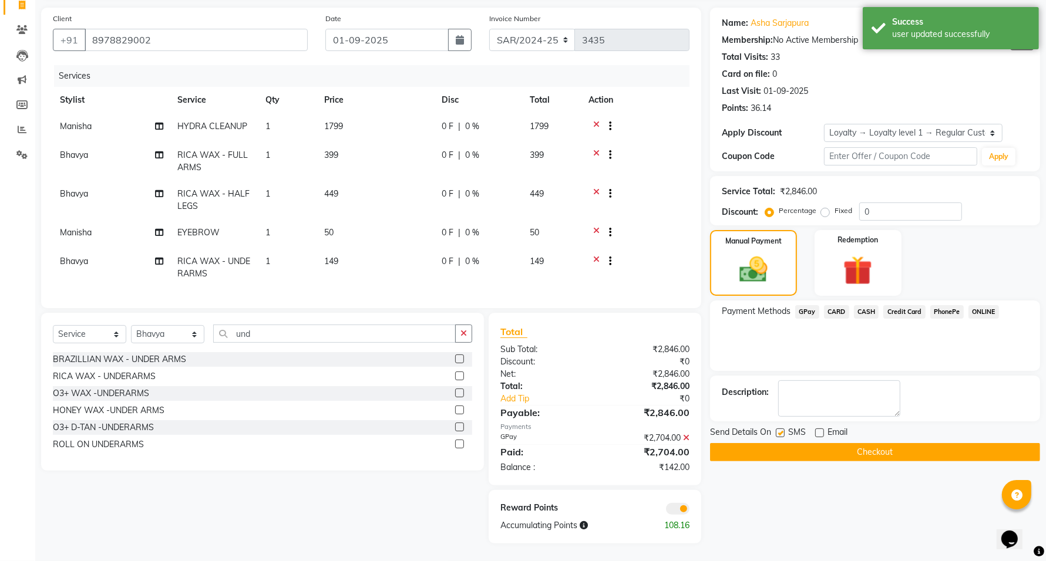
click at [682, 508] on span at bounding box center [677, 509] width 23 height 12
click at [689, 511] on input "checkbox" at bounding box center [689, 511] width 0 height 0
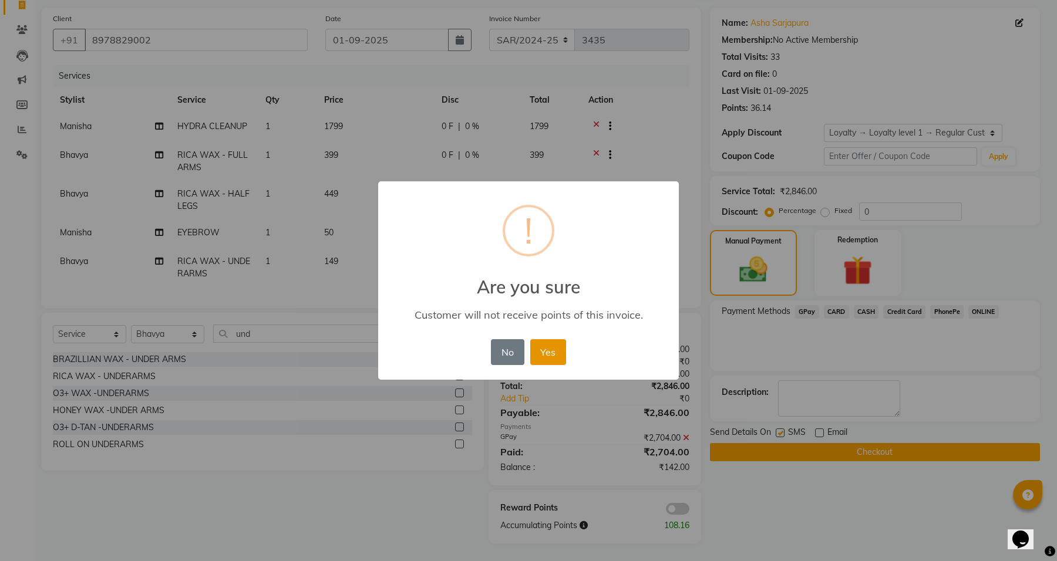
click at [541, 346] on button "Yes" at bounding box center [548, 352] width 36 height 26
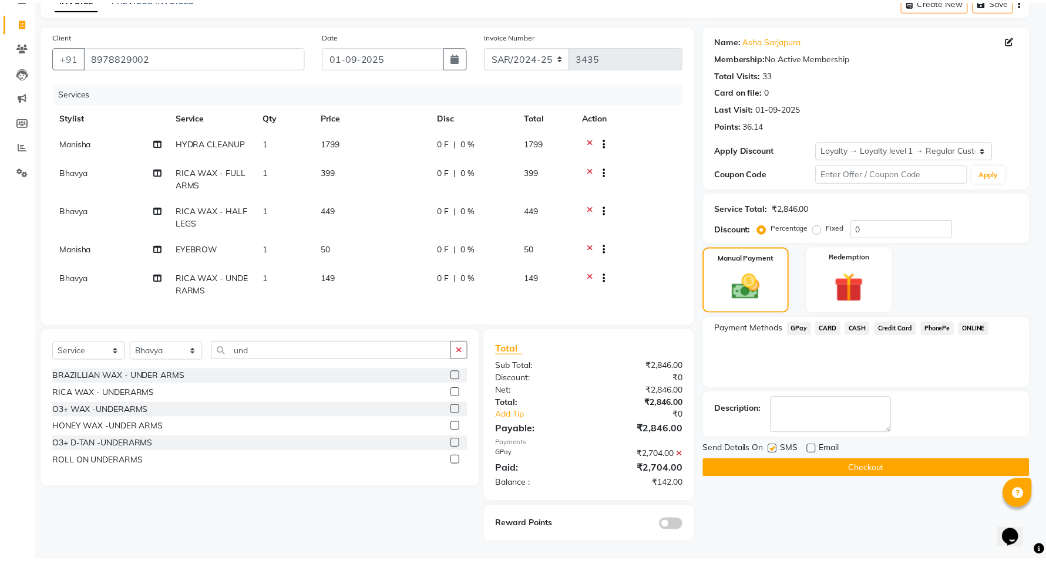
scroll to position [73, 0]
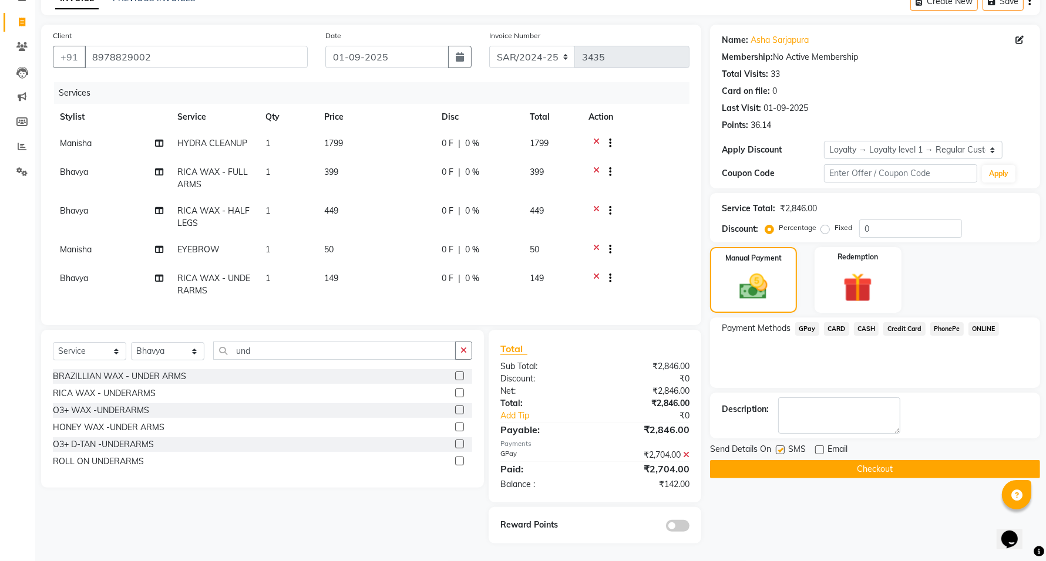
click at [685, 456] on icon at bounding box center [686, 455] width 6 height 8
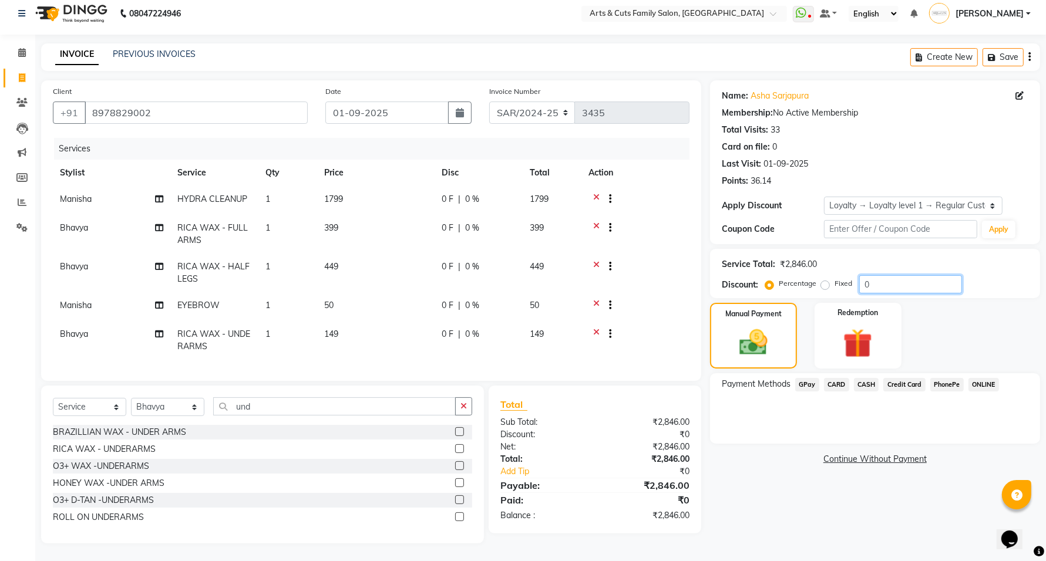
click at [841, 275] on div "Percentage Fixed 0" at bounding box center [864, 284] width 194 height 18
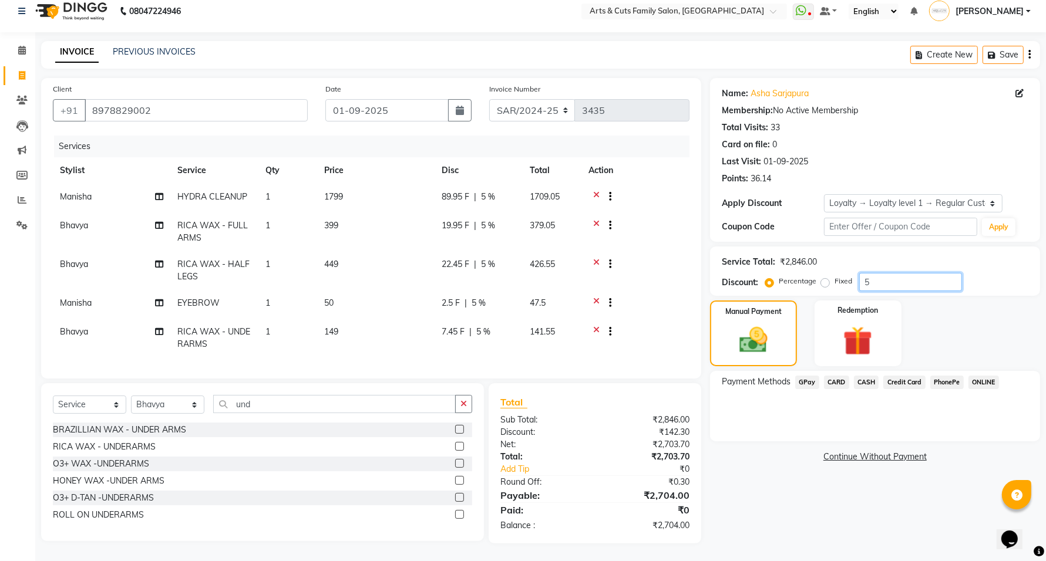
scroll to position [21, 0]
type input "5"
drag, startPoint x: 802, startPoint y: 368, endPoint x: 812, endPoint y: 379, distance: 14.5
click at [803, 376] on span "GPay" at bounding box center [807, 383] width 24 height 14
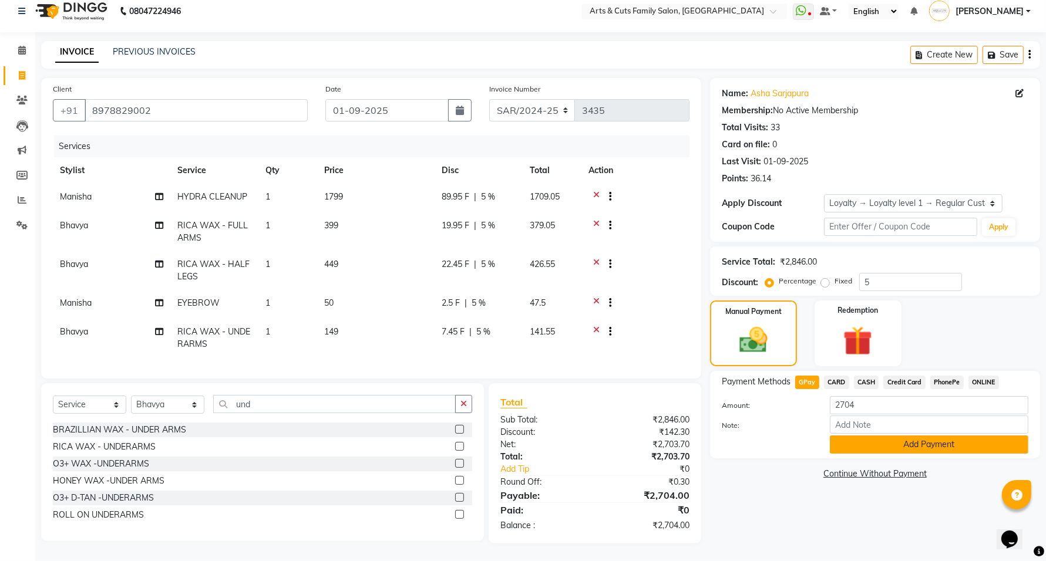
click at [899, 436] on button "Add Payment" at bounding box center [928, 445] width 198 height 18
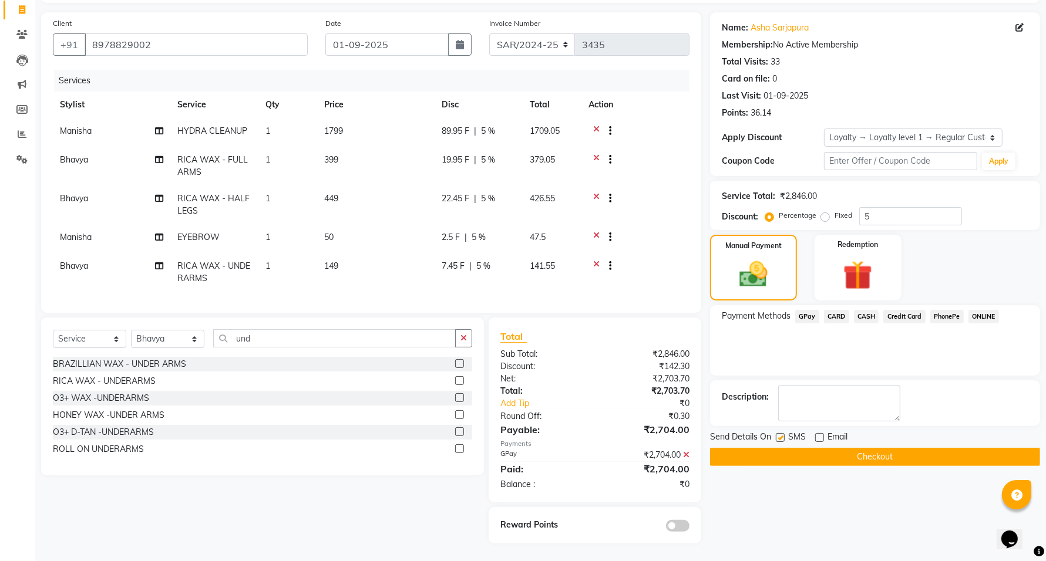
scroll to position [86, 0]
drag, startPoint x: 136, startPoint y: 194, endPoint x: 173, endPoint y: 257, distance: 72.7
drag, startPoint x: 173, startPoint y: 257, endPoint x: 881, endPoint y: 451, distance: 733.6
